Goal: Check status: Check status

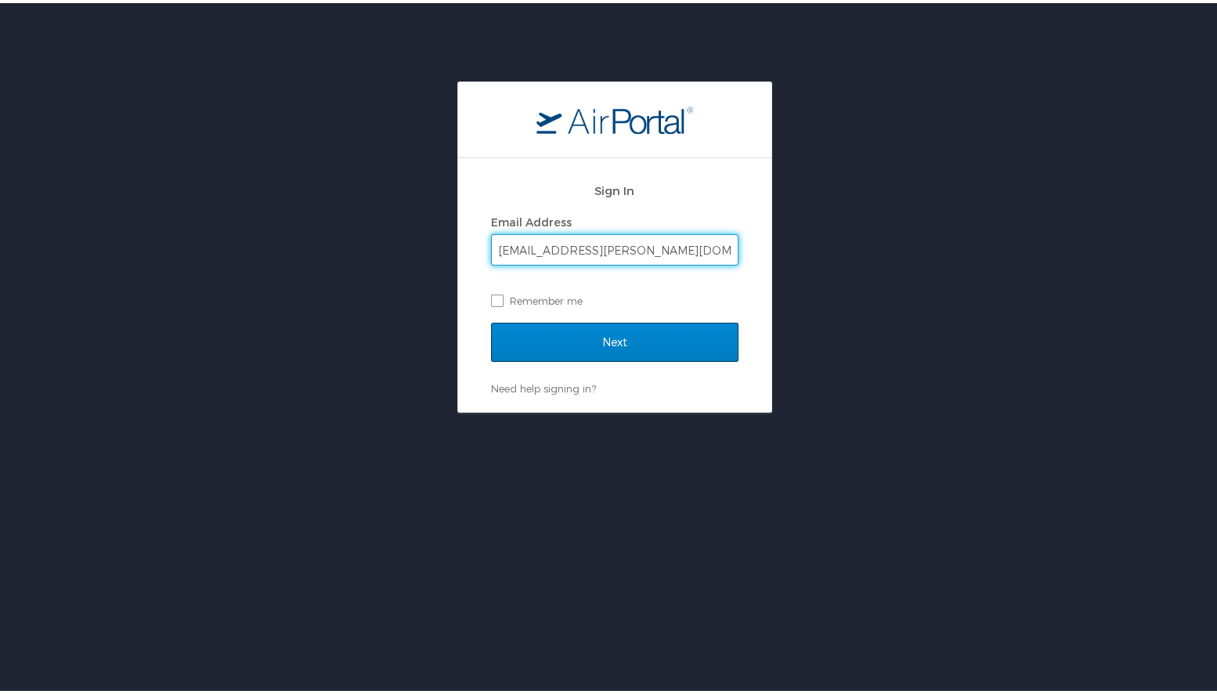
type input "[EMAIL_ADDRESS][PERSON_NAME][DOMAIN_NAME]"
click at [543, 336] on input "Next" at bounding box center [614, 338] width 247 height 39
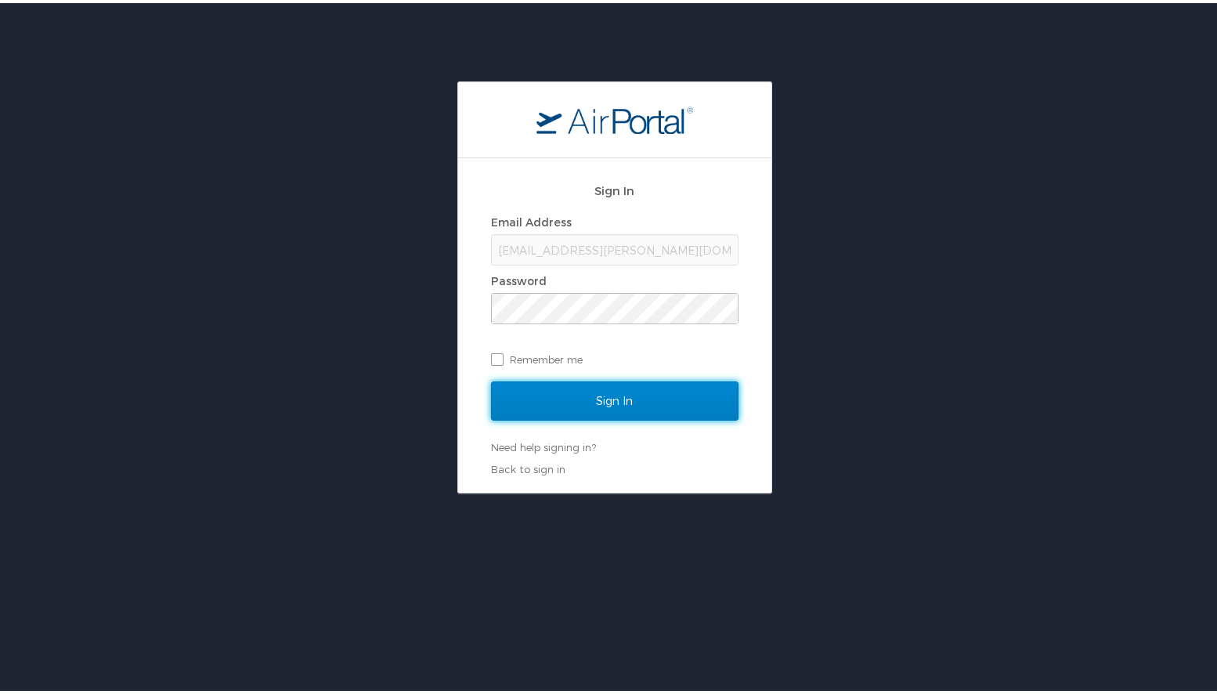
click at [546, 395] on input "Sign In" at bounding box center [614, 397] width 247 height 39
